Goal: Task Accomplishment & Management: Manage account settings

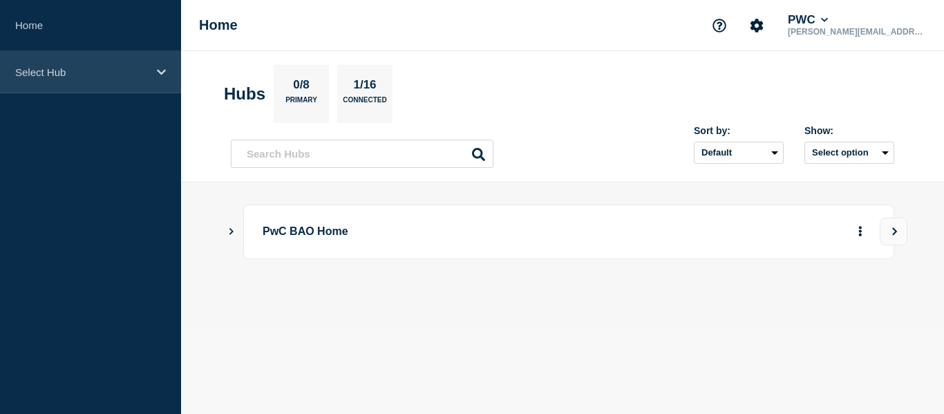
click at [80, 64] on div "Select Hub" at bounding box center [90, 72] width 181 height 42
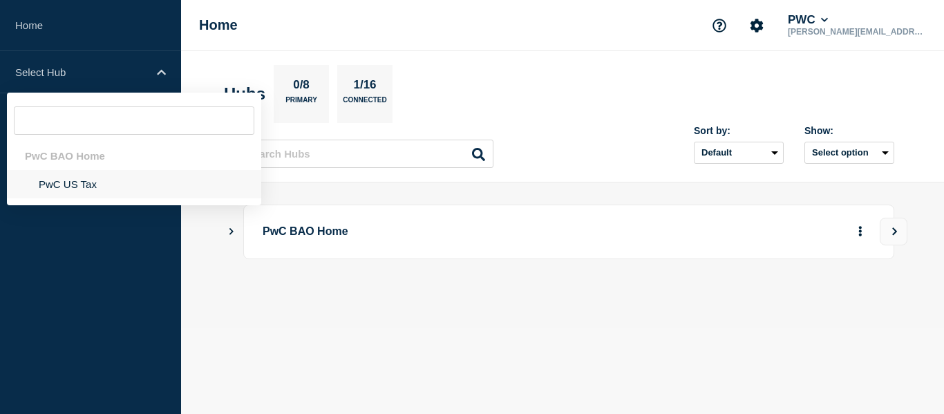
click at [71, 191] on li "PwC US Tax" at bounding box center [134, 184] width 254 height 28
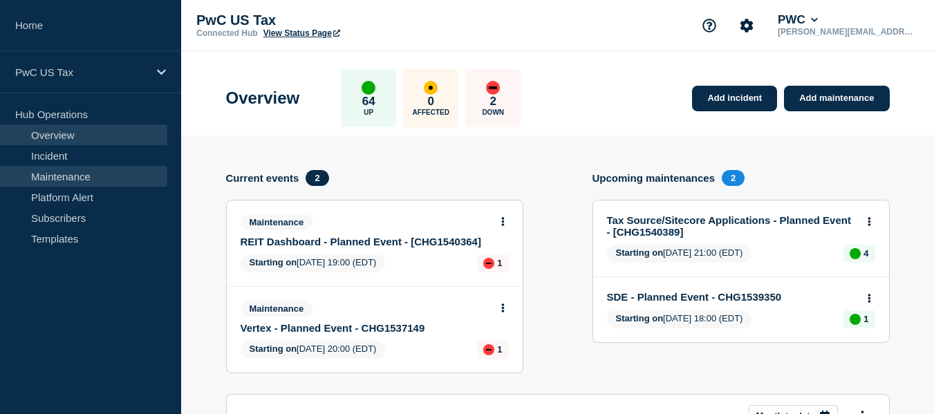
click at [85, 180] on link "Maintenance" at bounding box center [83, 176] width 167 height 21
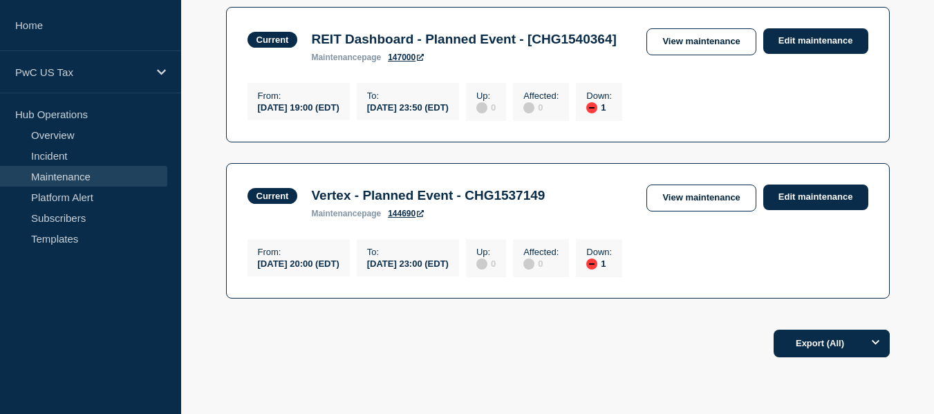
scroll to position [355, 0]
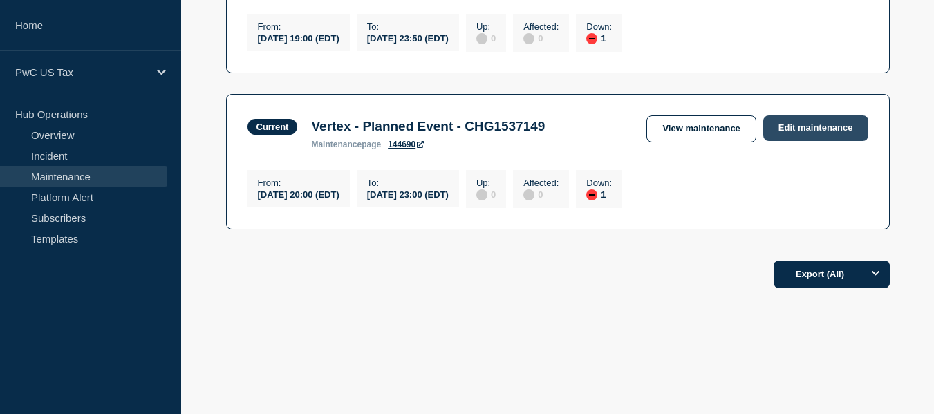
click at [813, 141] on link "Edit maintenance" at bounding box center [815, 128] width 105 height 26
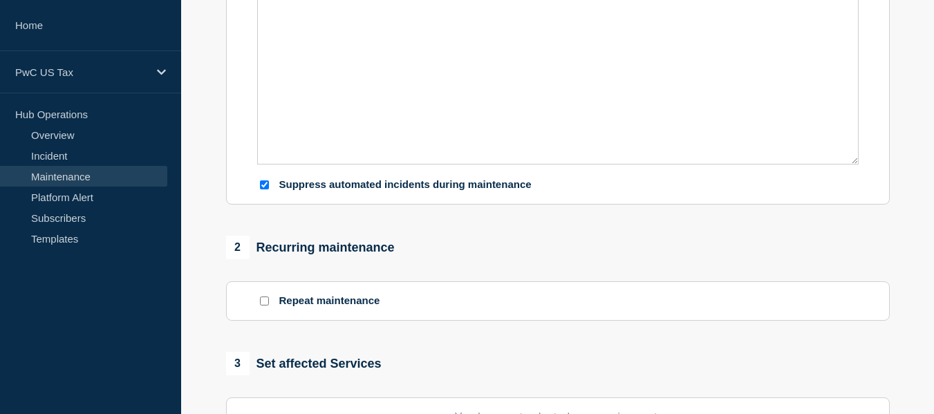
type input "Vertex - Planned Event - CHG1537149"
type input "20:00"
type input "23:00"
checkbox input "true"
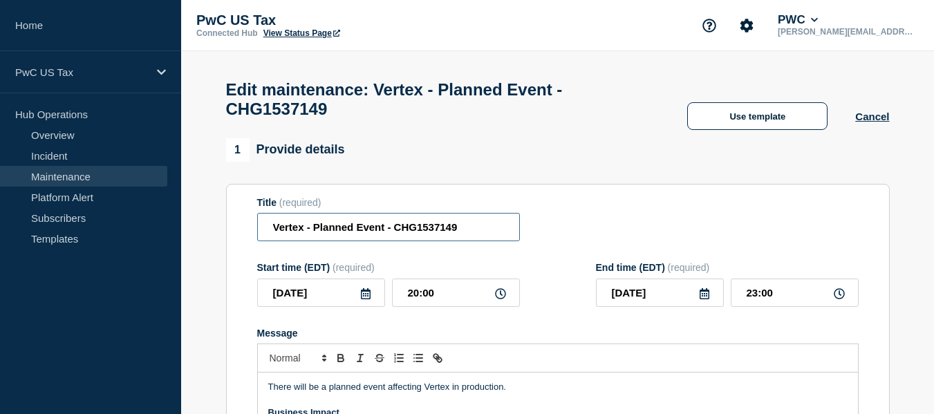
click at [478, 231] on input "Vertex - Planned Event - CHG1537149" at bounding box center [388, 227] width 263 height 28
type input "Vertex - Planned Event - CHG1537149 - Completed"
click at [838, 299] on icon at bounding box center [839, 293] width 11 height 11
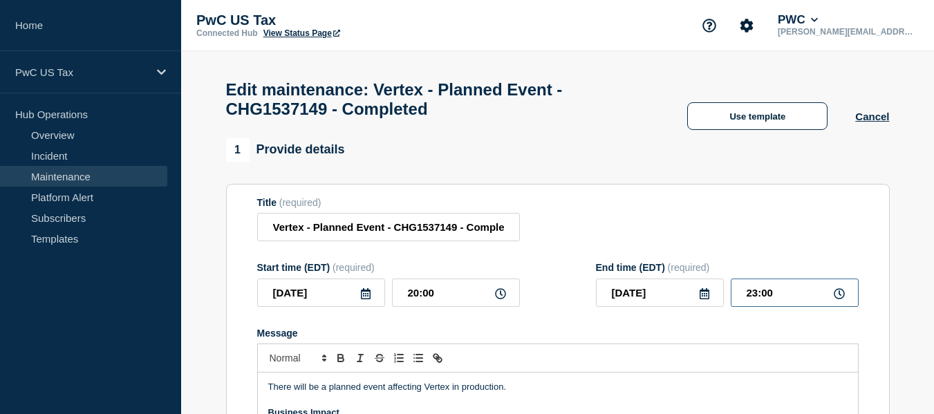
click at [754, 301] on input "23:00" at bounding box center [795, 293] width 128 height 28
click at [757, 300] on input "23:00" at bounding box center [795, 293] width 128 height 28
click at [775, 298] on input "22:00" at bounding box center [795, 293] width 128 height 28
type input "22:20"
click at [560, 261] on form "Title (required) Vertex - Planned Event - CHG1537149 - Completed Start time (ED…" at bounding box center [557, 382] width 601 height 370
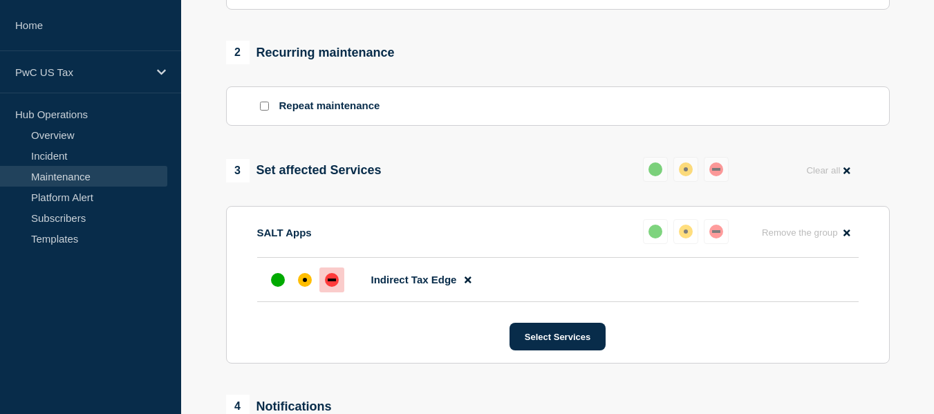
scroll to position [580, 0]
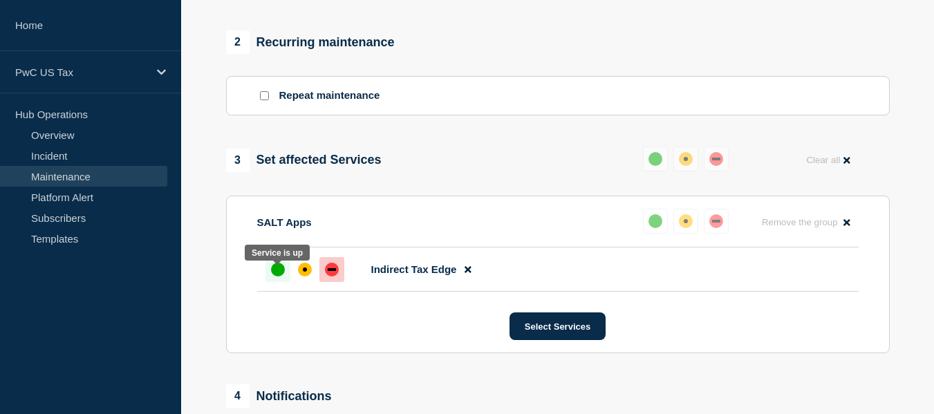
click at [280, 276] on div "up" at bounding box center [278, 270] width 14 height 14
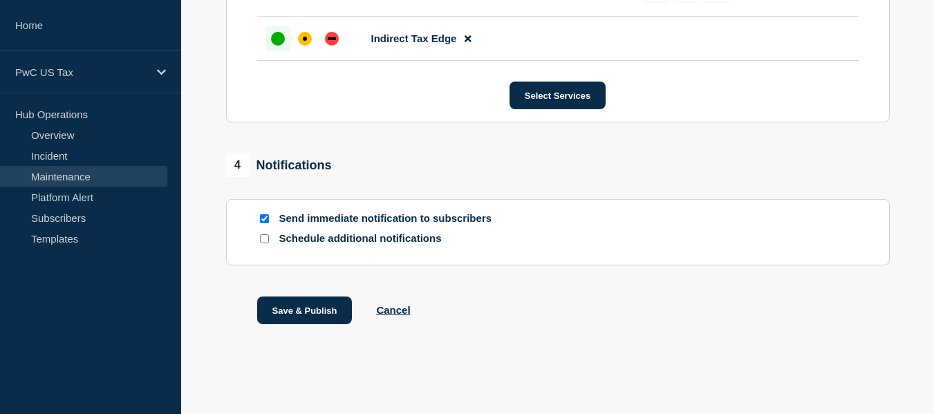
scroll to position [818, 0]
click at [290, 310] on button "Save & Publish" at bounding box center [304, 311] width 95 height 28
